Goal: Task Accomplishment & Management: Manage account settings

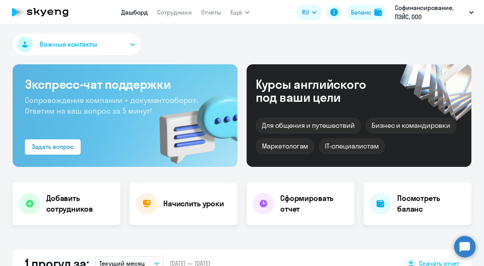
select select "30"
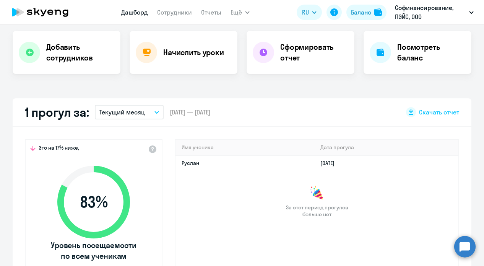
scroll to position [153, 0]
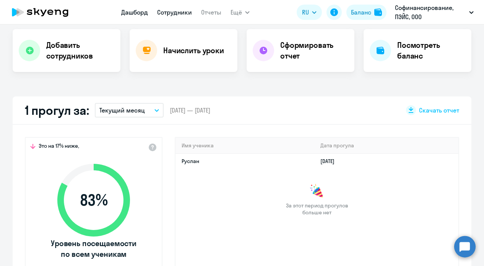
click at [182, 15] on link "Сотрудники" at bounding box center [174, 12] width 35 height 8
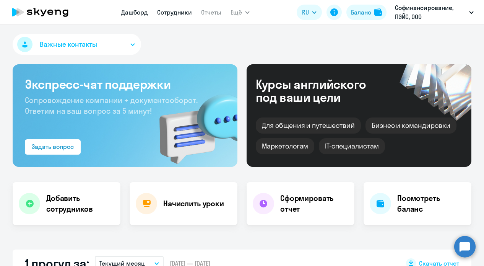
select select "30"
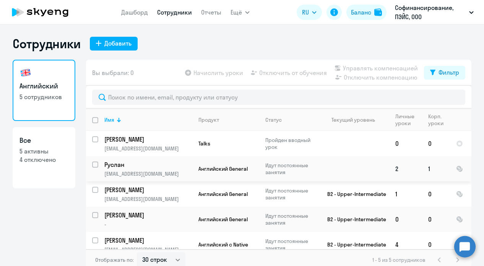
click at [154, 166] on p "Руслан" at bounding box center [147, 164] width 86 height 8
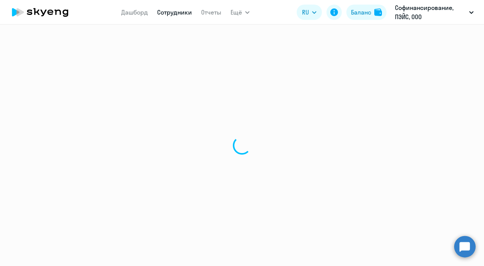
select select "english"
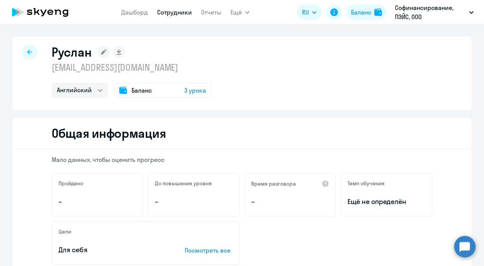
click at [104, 52] on icon at bounding box center [103, 51] width 5 height 5
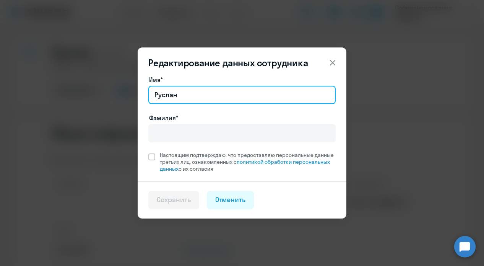
click at [190, 96] on input "Руслан" at bounding box center [241, 95] width 187 height 18
type input "Р"
type input "Руслан"
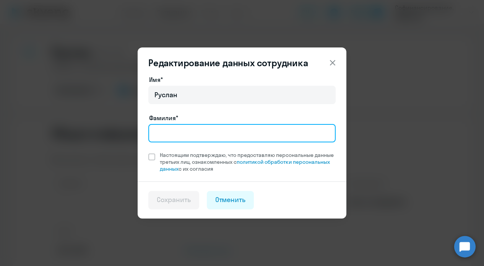
click at [176, 130] on input "Фамилия*" at bounding box center [241, 133] width 187 height 18
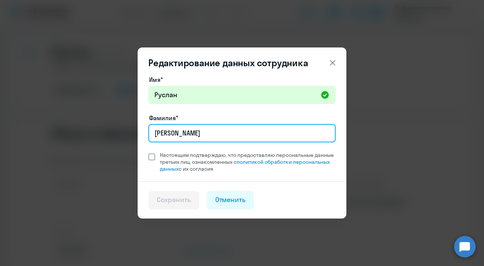
type input "Ситдыков"
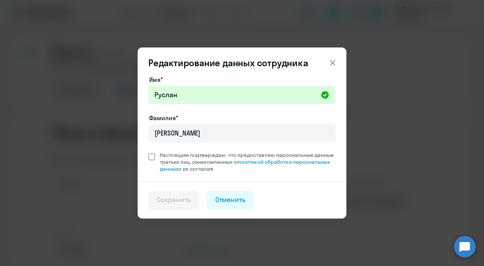
click at [151, 159] on span at bounding box center [151, 156] width 7 height 7
click at [148, 151] on input "Настоящим подтверждаю, что предоставляю персональные данные третьих лиц, ознако…" at bounding box center [148, 151] width 0 height 0
checkbox input "true"
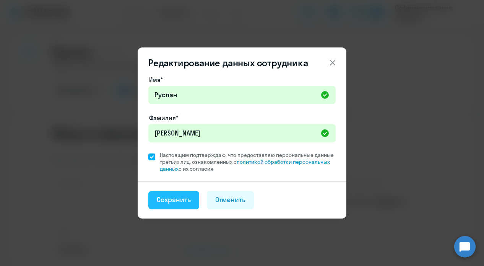
click at [172, 206] on button "Сохранить" at bounding box center [173, 200] width 51 height 18
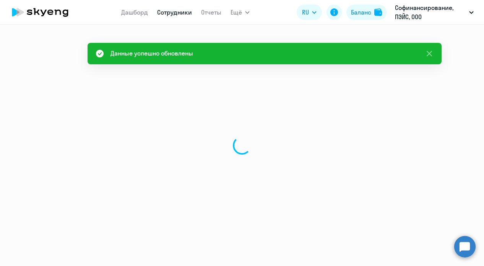
select select "english"
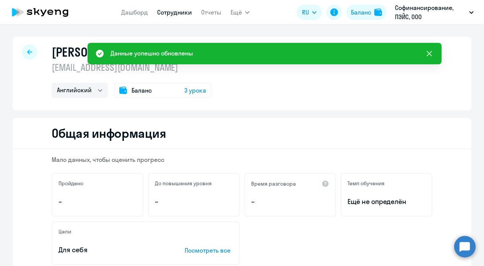
click at [427, 55] on icon at bounding box center [429, 53] width 9 height 9
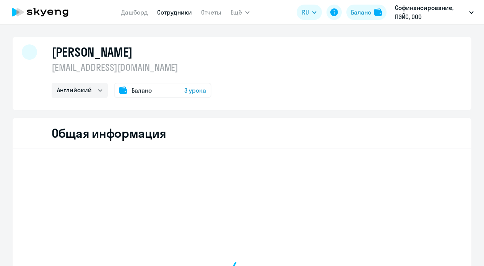
select select "english"
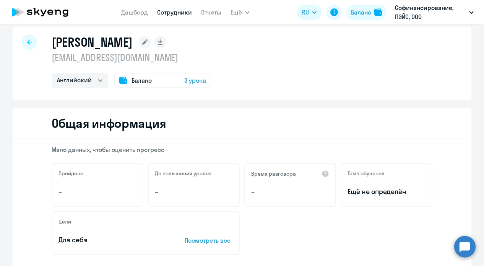
scroll to position [6, 0]
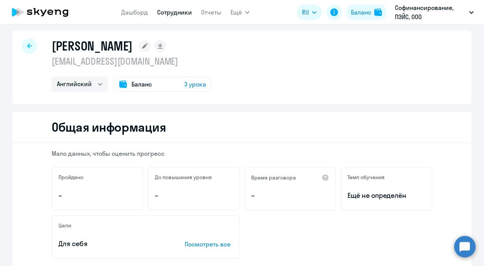
click at [169, 14] on link "Сотрудники" at bounding box center [174, 12] width 35 height 8
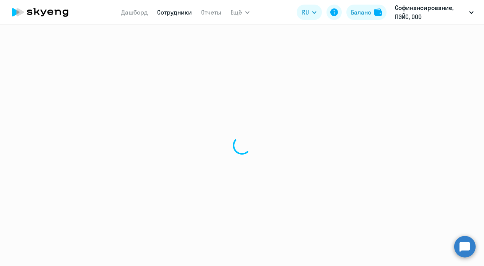
select select "30"
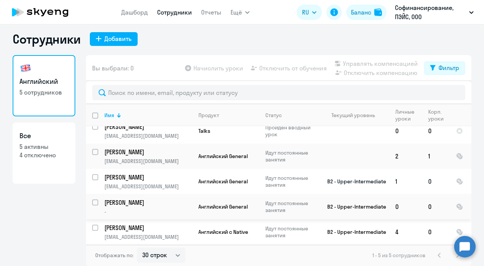
scroll to position [5, 0]
click at [151, 202] on p "[PERSON_NAME]" at bounding box center [147, 202] width 86 height 8
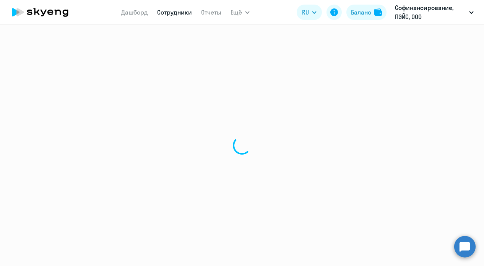
select select "english"
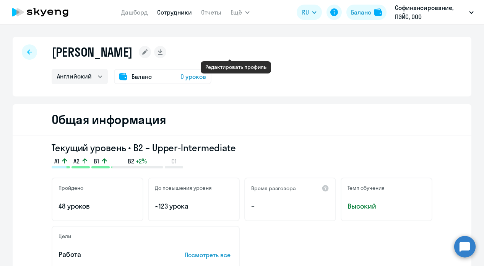
click at [151, 49] on rect at bounding box center [145, 52] width 12 height 12
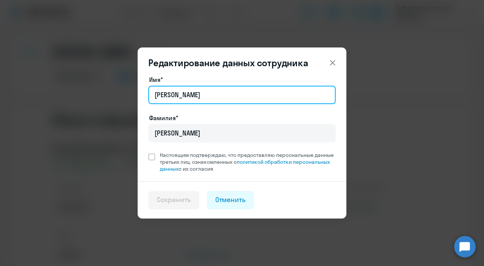
click at [216, 95] on input "[PERSON_NAME]" at bounding box center [241, 95] width 187 height 18
type input "[PERSON_NAME]"
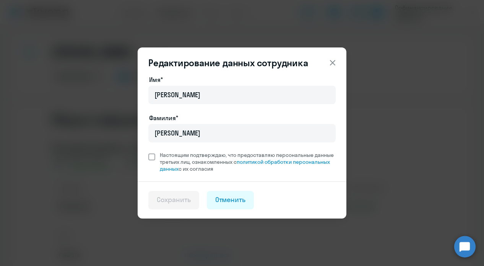
click at [150, 153] on span at bounding box center [151, 156] width 7 height 7
click at [148, 151] on input "Настоящим подтверждаю, что предоставляю персональные данные третьих лиц, ознако…" at bounding box center [148, 151] width 0 height 0
checkbox input "true"
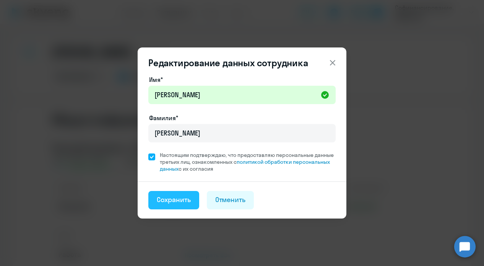
click at [174, 198] on div "Сохранить" at bounding box center [174, 200] width 34 height 10
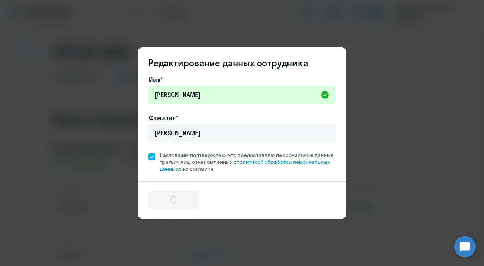
select select "english"
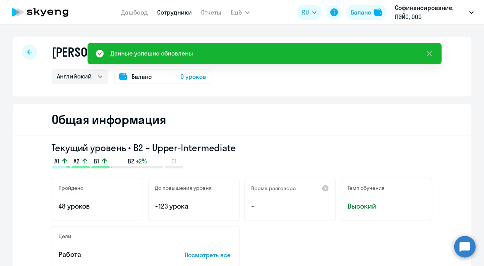
click at [168, 10] on link "Сотрудники" at bounding box center [174, 12] width 35 height 8
select select "30"
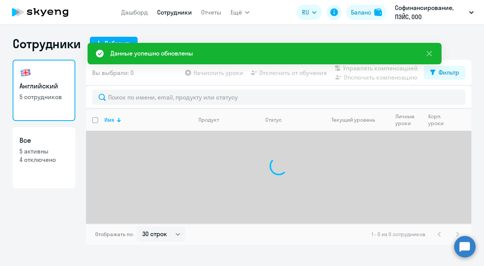
click at [168, 10] on link "Сотрудники" at bounding box center [174, 12] width 35 height 8
click at [168, 14] on link "Сотрудники" at bounding box center [174, 12] width 35 height 8
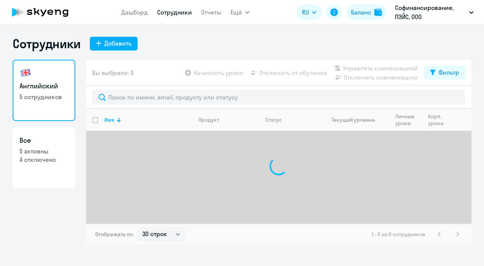
select select "30"
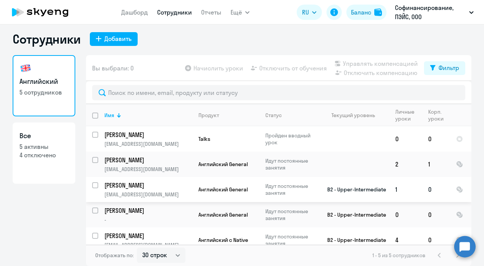
click at [146, 188] on p "[PERSON_NAME]" at bounding box center [147, 185] width 86 height 8
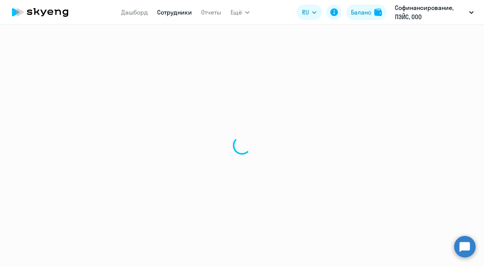
select select "english"
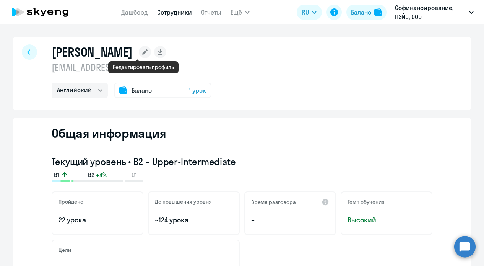
click at [143, 53] on icon at bounding box center [144, 51] width 5 height 5
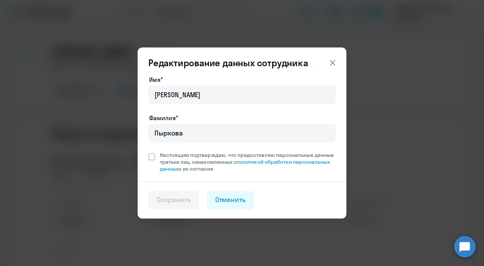
click at [331, 62] on icon at bounding box center [332, 62] width 5 height 5
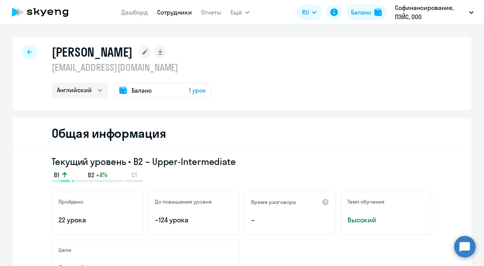
click at [144, 69] on p "[EMAIL_ADDRESS][DOMAIN_NAME]" at bounding box center [132, 67] width 160 height 12
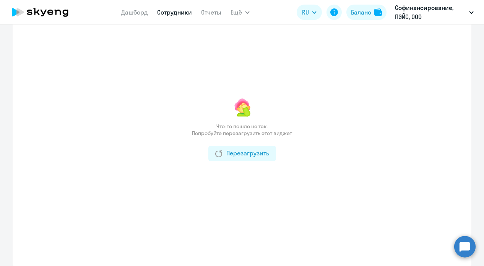
scroll to position [1076, 0]
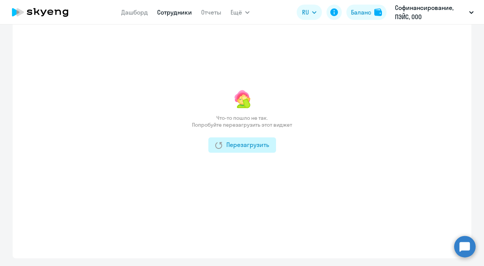
click at [238, 148] on div "Перезагрузить" at bounding box center [242, 144] width 54 height 9
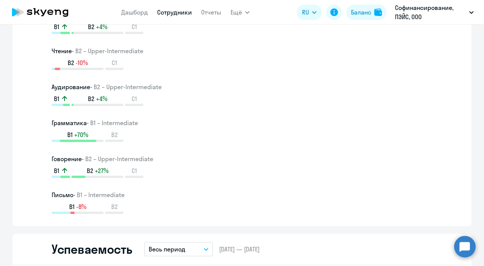
scroll to position [483, 0]
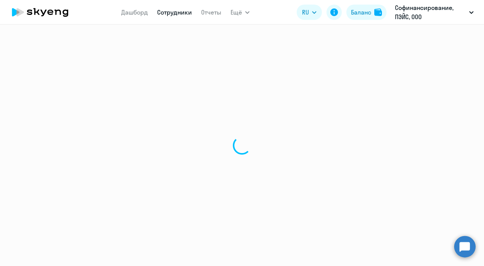
select select "30"
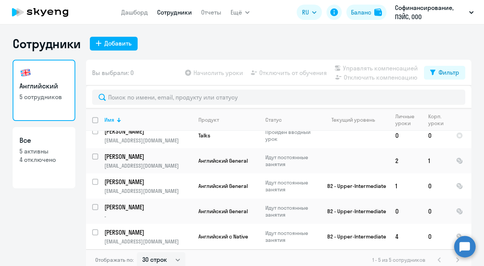
scroll to position [8, 0]
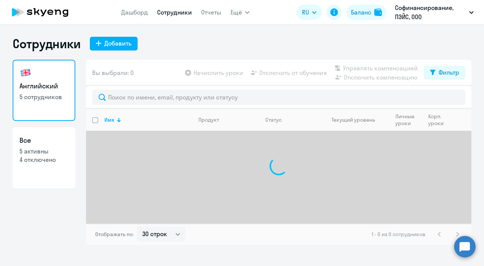
select select "30"
